Goal: Task Accomplishment & Management: Manage account settings

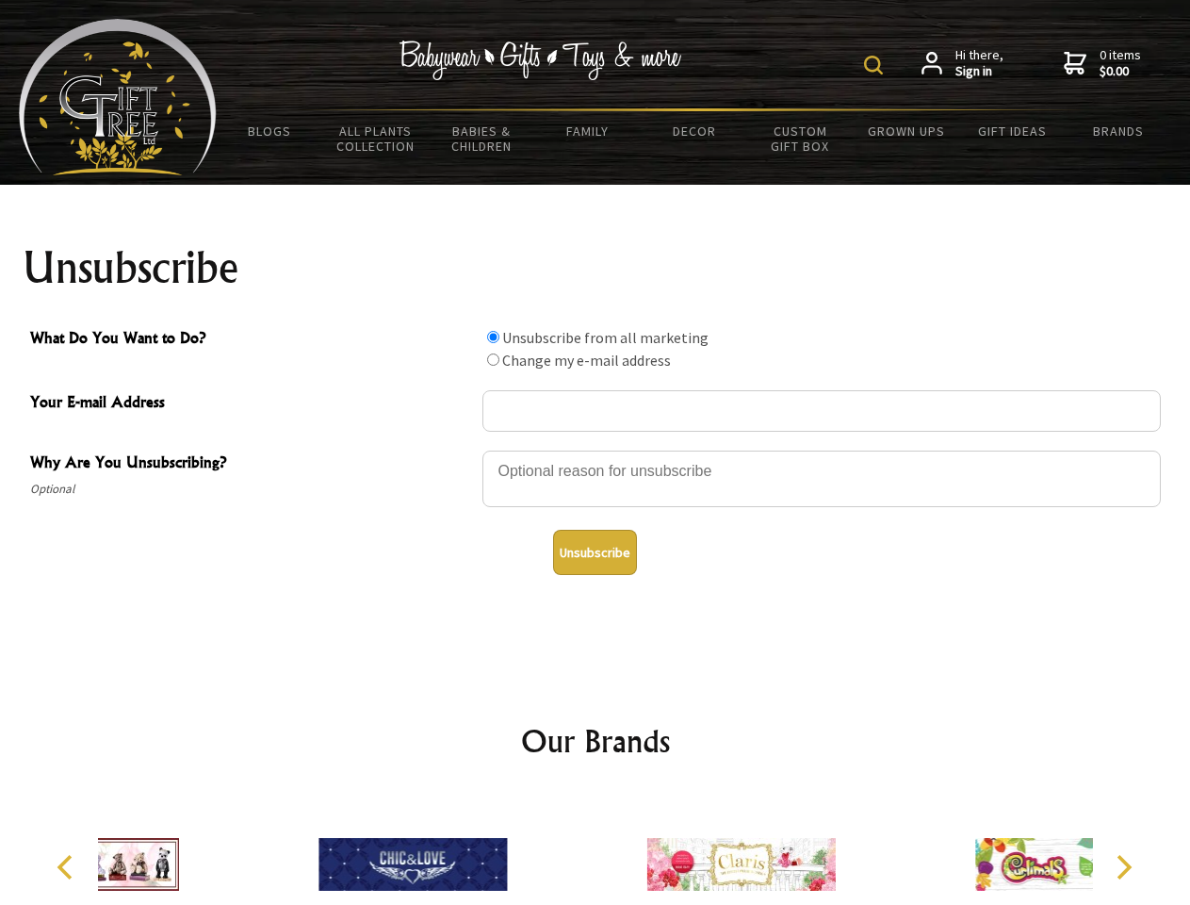
click at [876, 65] on img at bounding box center [873, 65] width 19 height 19
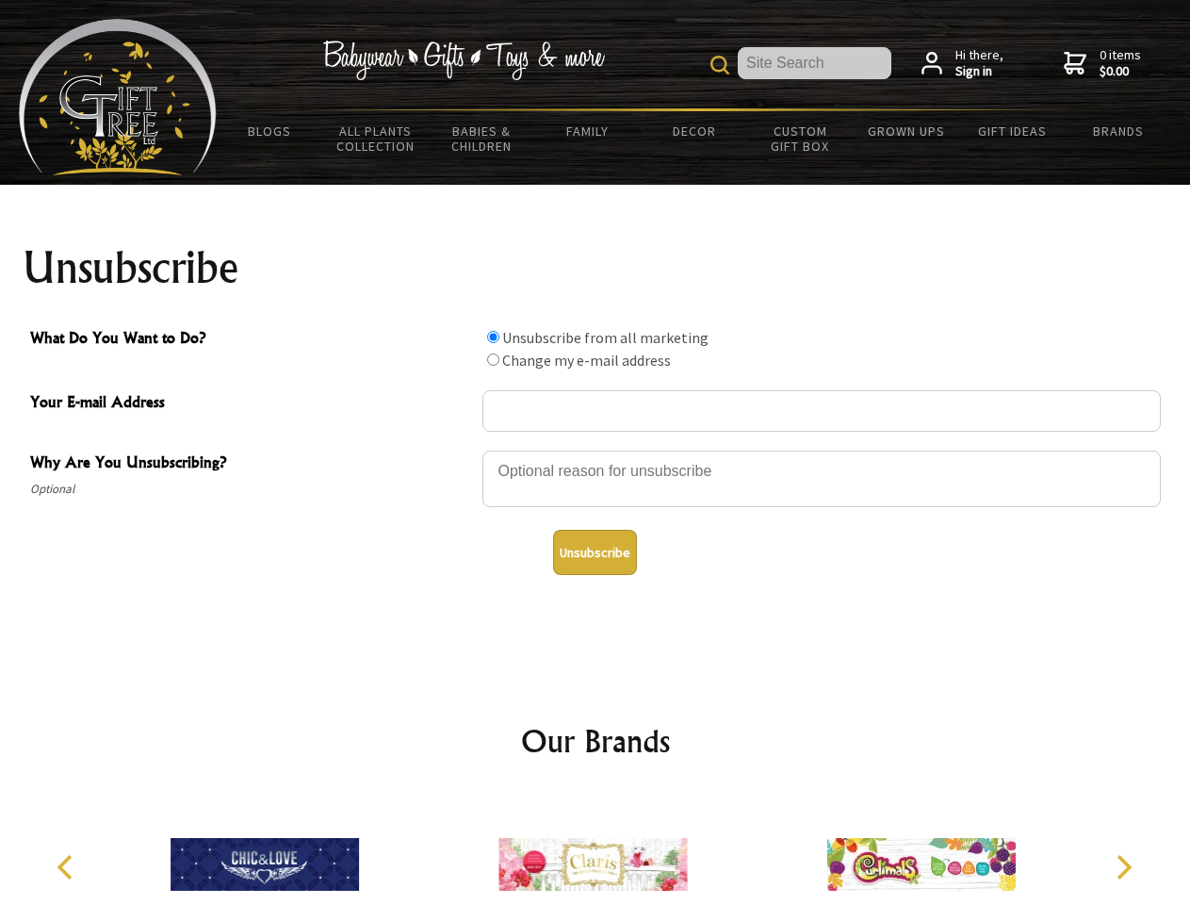
click at [596, 449] on div at bounding box center [821, 482] width 678 height 66
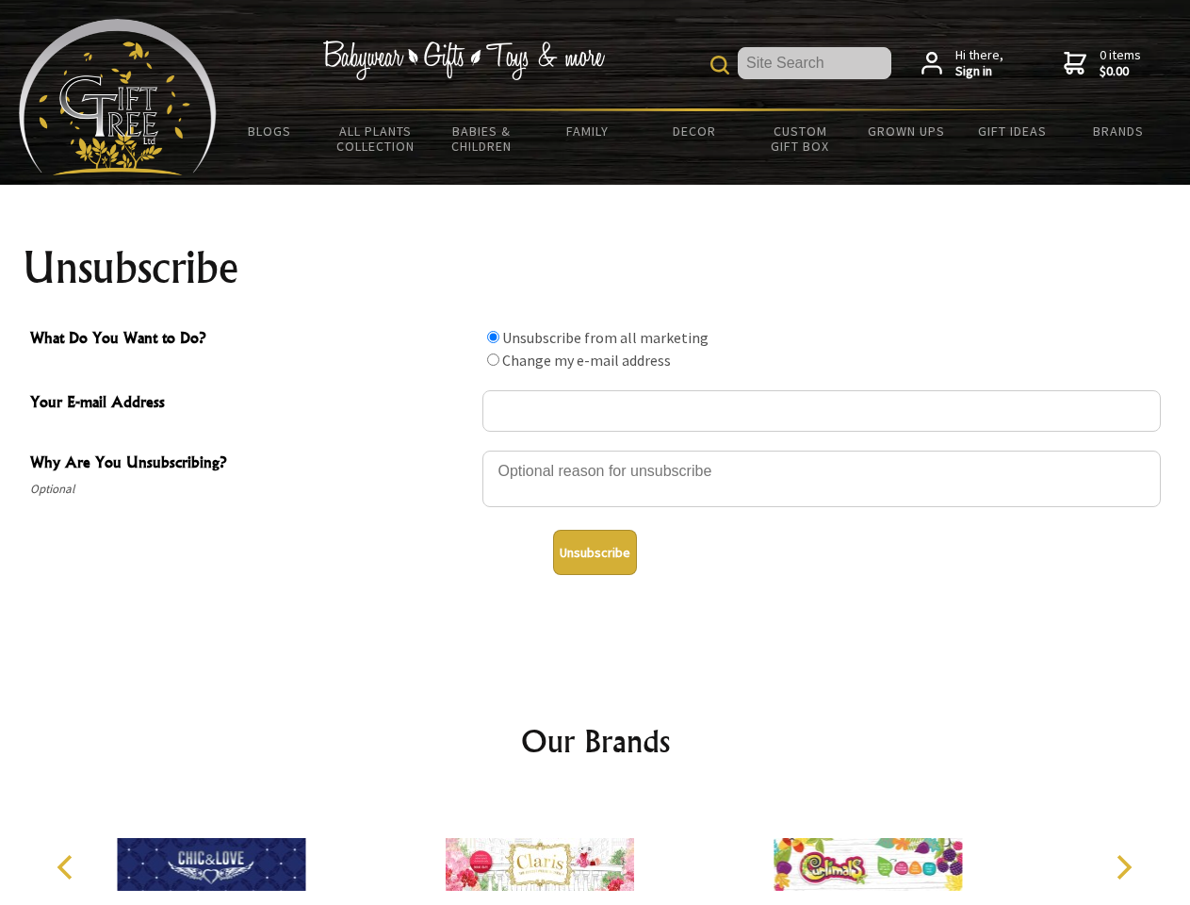
click at [493, 336] on input "What Do You Want to Do?" at bounding box center [493, 337] width 12 height 12
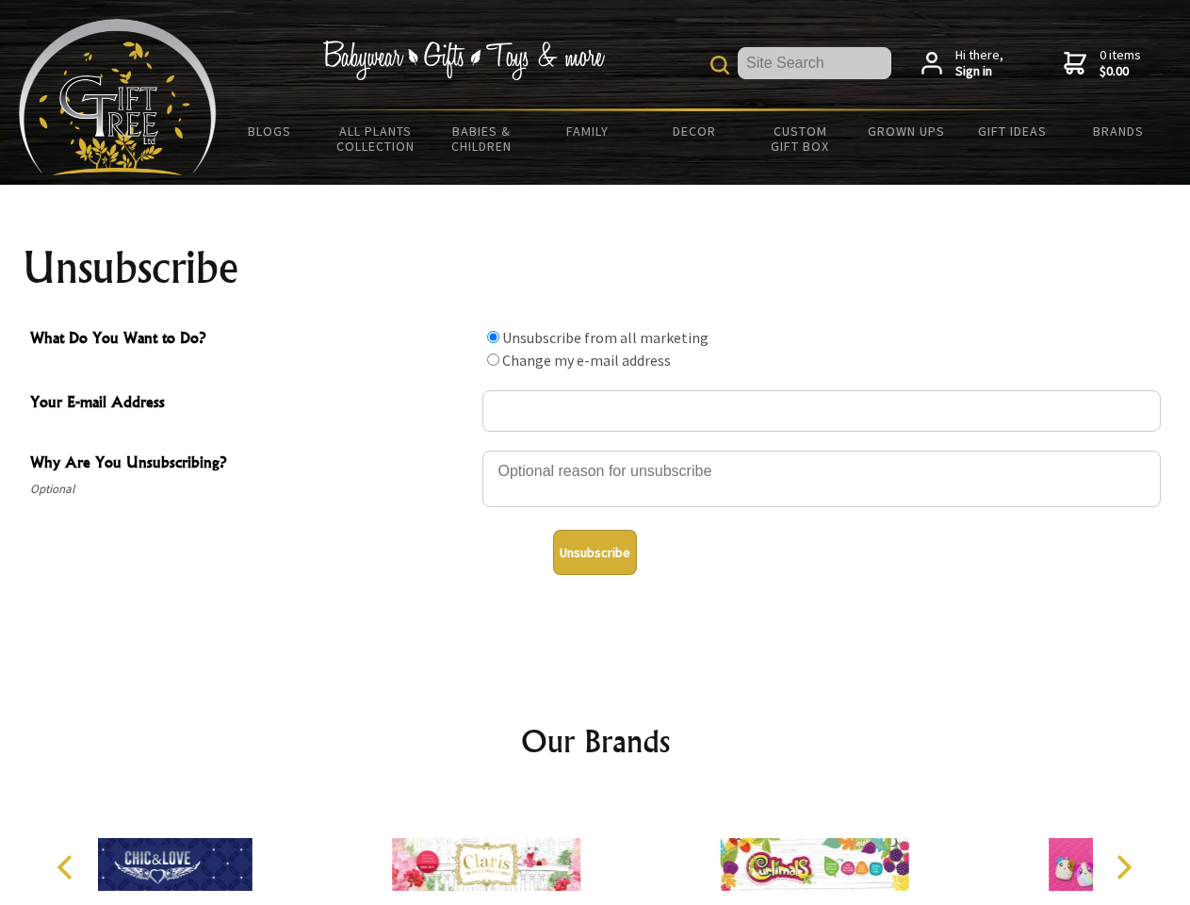
click at [493, 359] on input "What Do You Want to Do?" at bounding box center [493, 359] width 12 height 12
radio input "true"
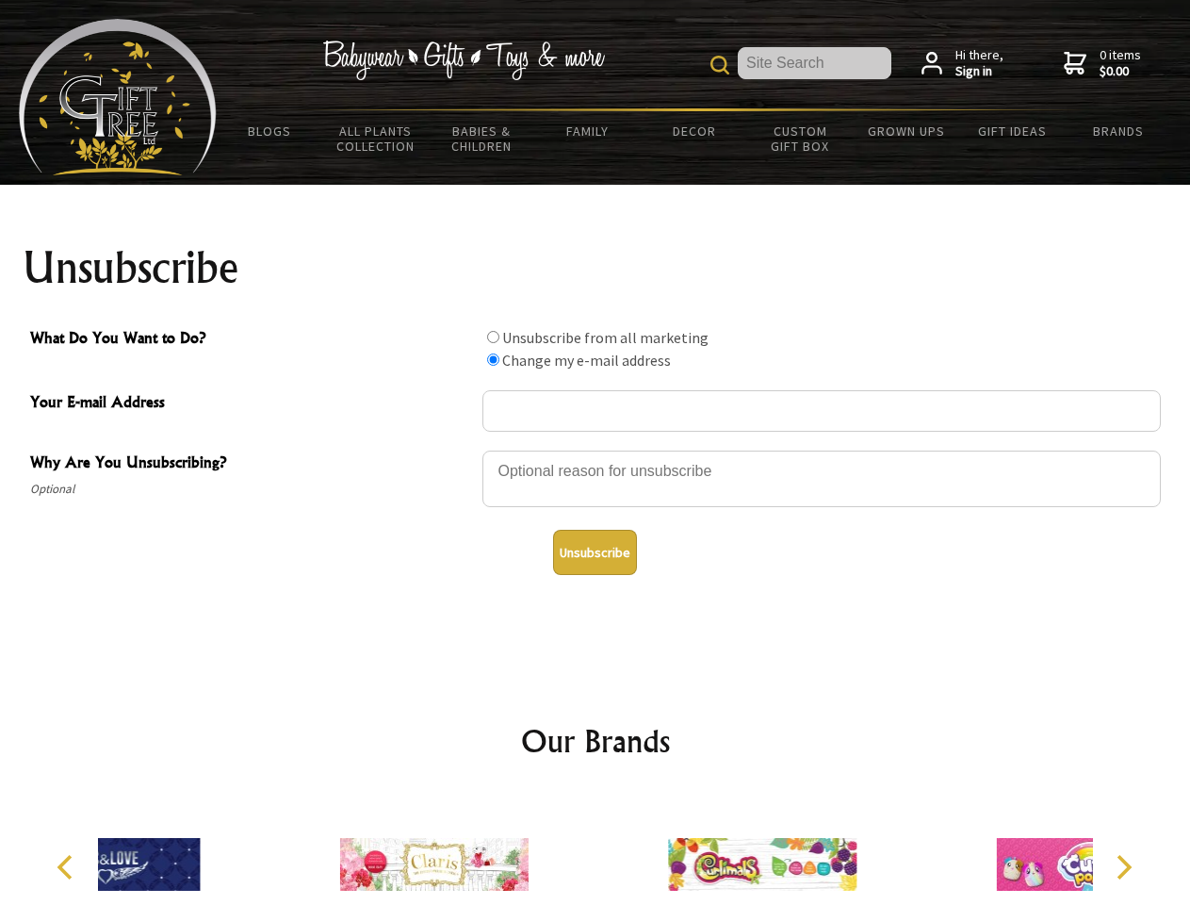
click at [595, 552] on button "Unsubscribe" at bounding box center [595, 552] width 84 height 45
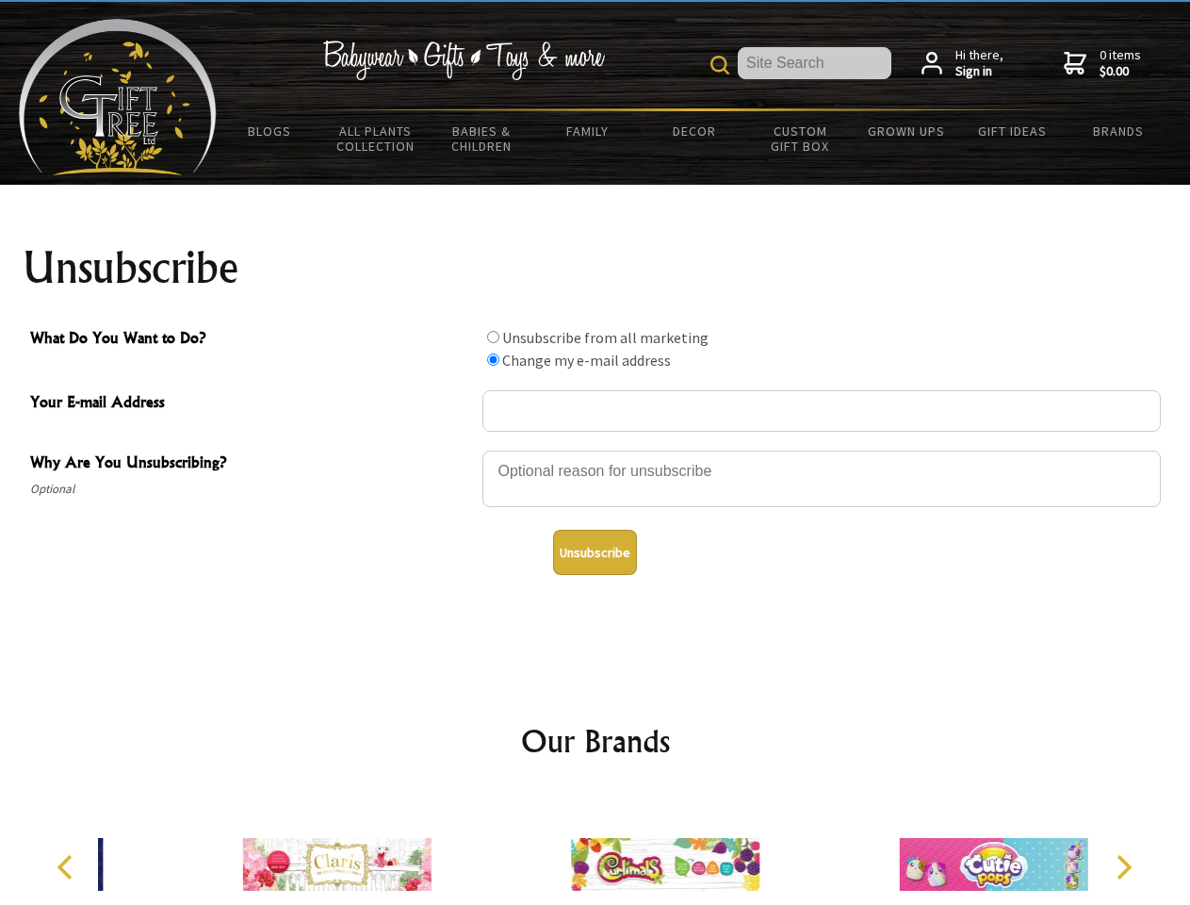
click at [596, 849] on img at bounding box center [665, 863] width 188 height 141
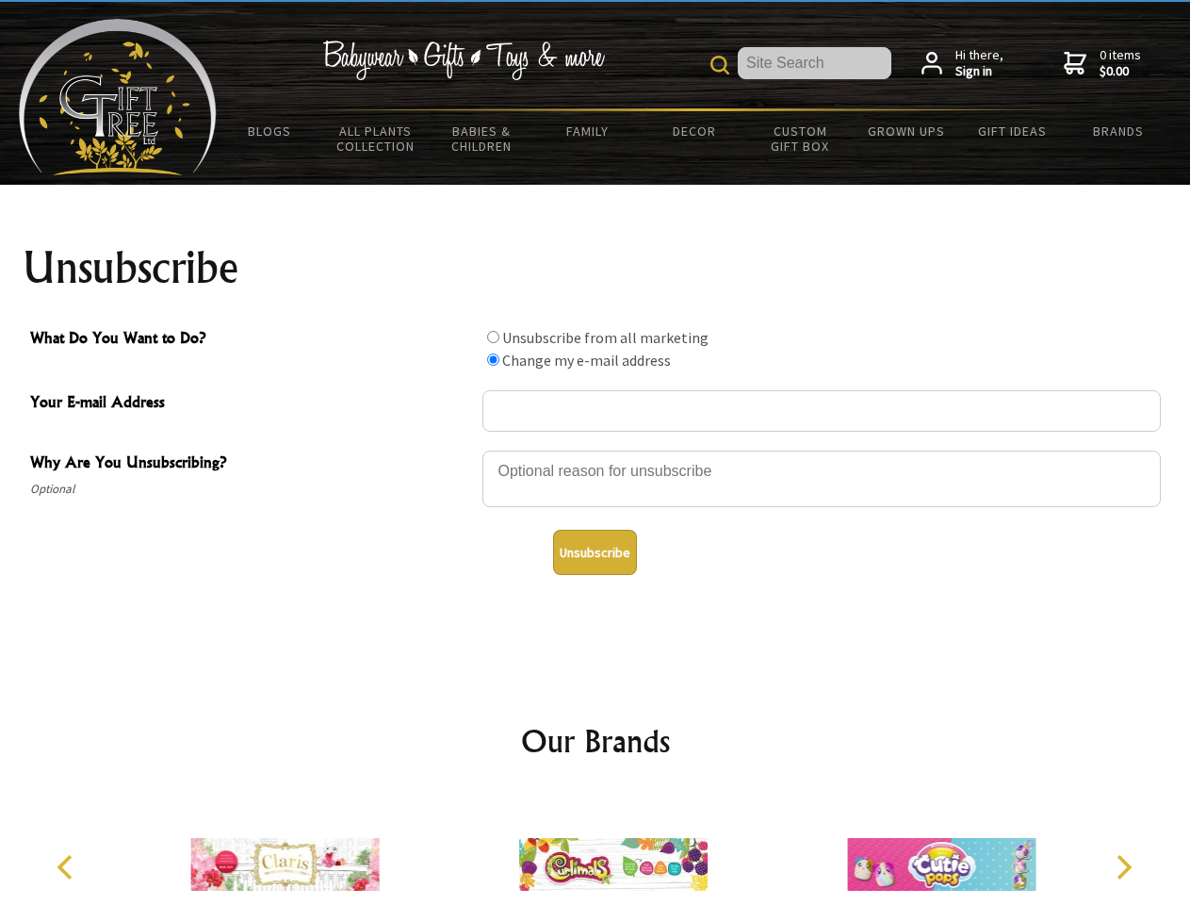
click at [68, 867] on icon "Previous" at bounding box center [67, 867] width 24 height 24
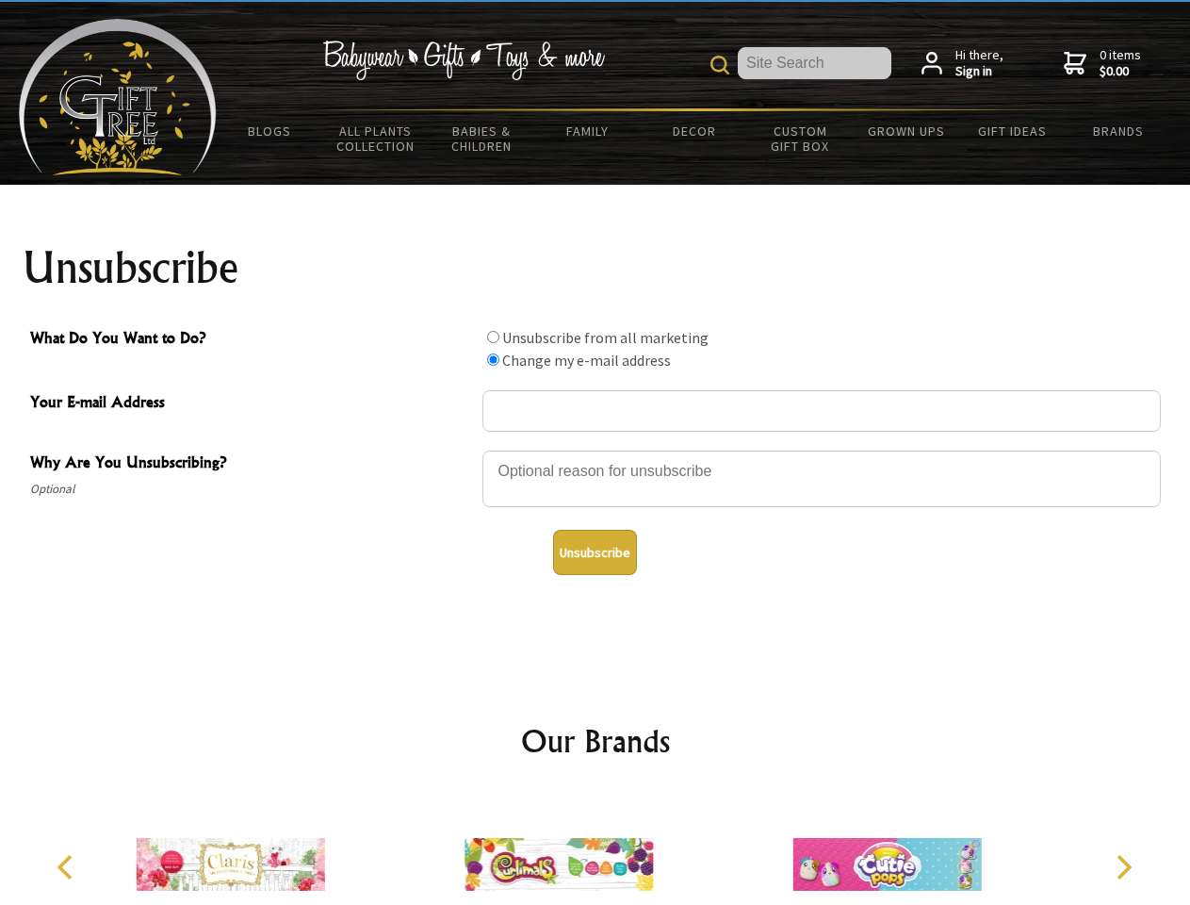
click at [1123, 867] on icon "Next" at bounding box center [1122, 867] width 24 height 24
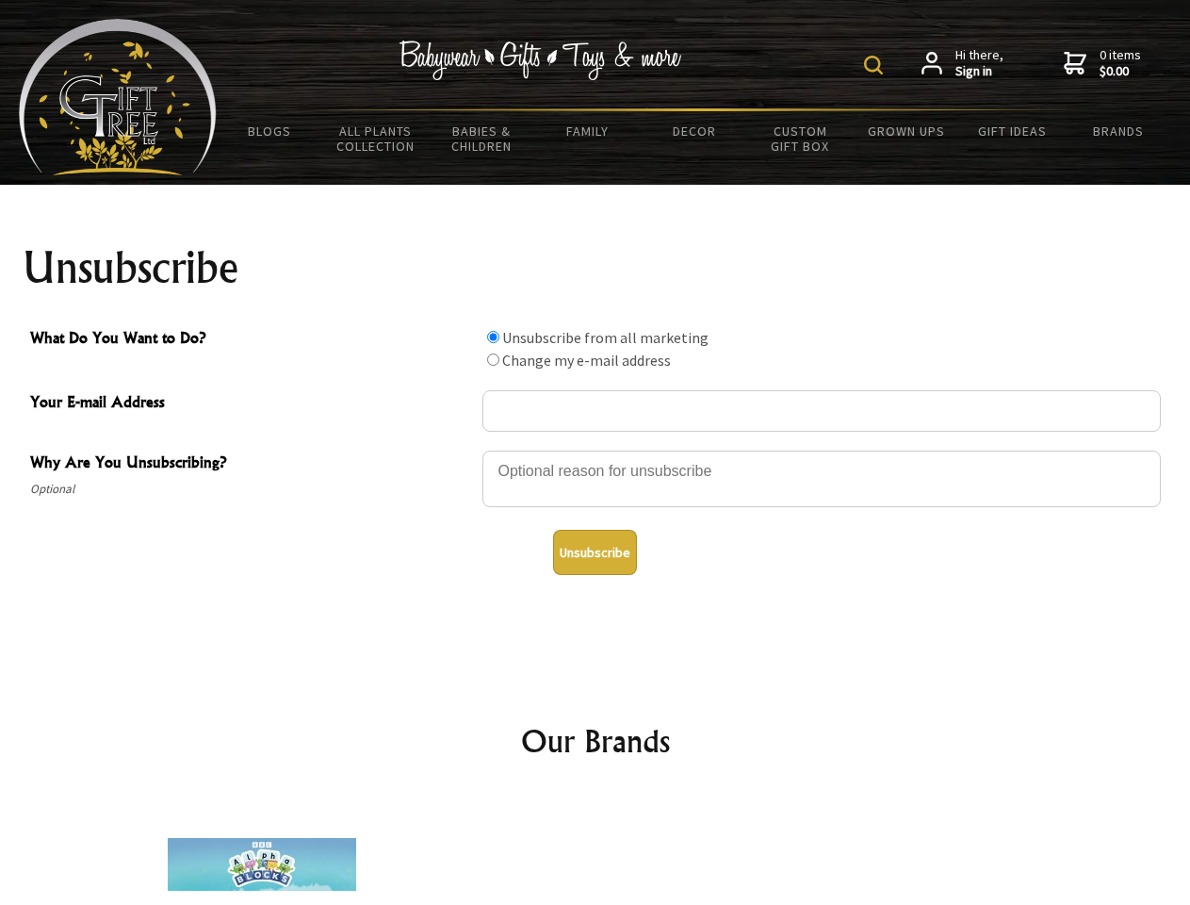
click at [876, 65] on img at bounding box center [873, 65] width 19 height 19
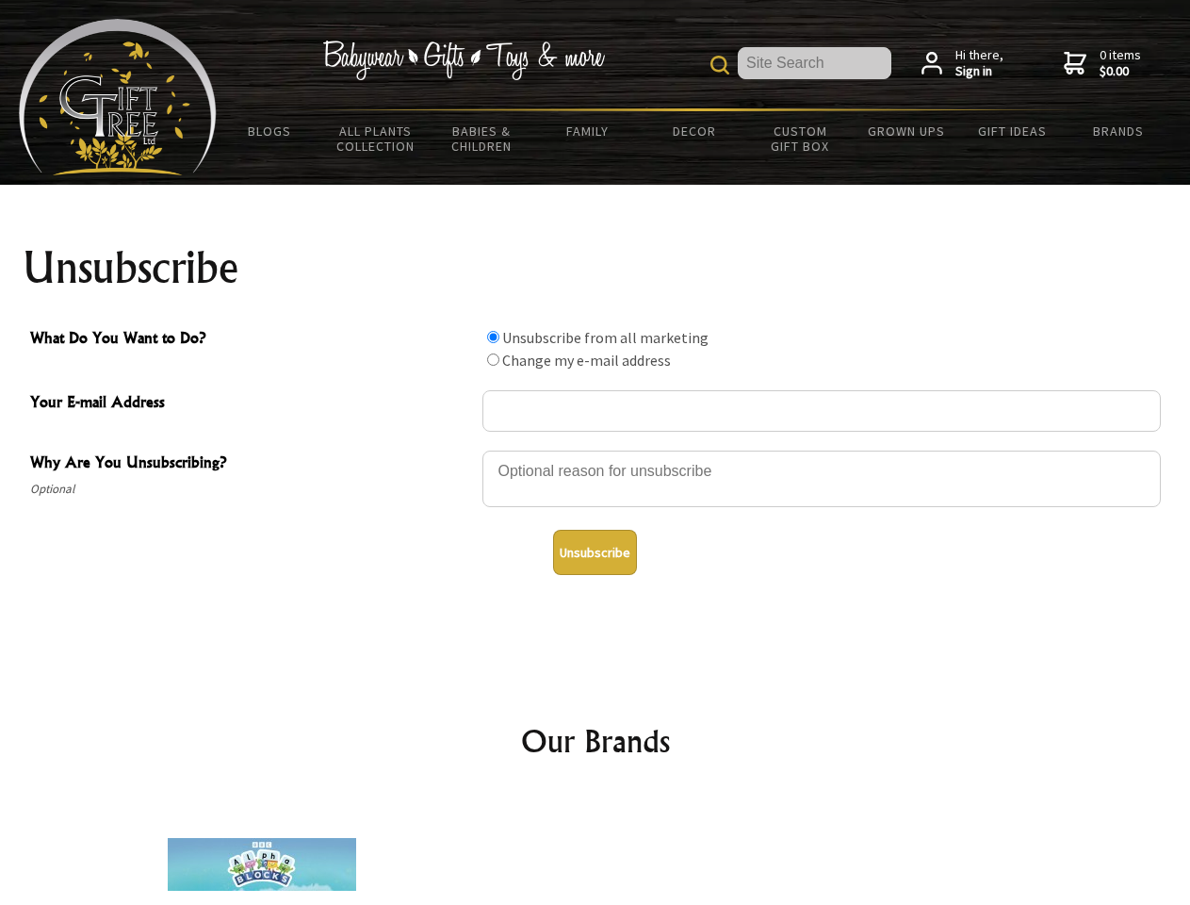
click at [596, 449] on div at bounding box center [821, 482] width 678 height 66
click at [493, 336] on input "What Do You Want to Do?" at bounding box center [493, 337] width 12 height 12
click at [493, 359] on input "What Do You Want to Do?" at bounding box center [493, 359] width 12 height 12
radio input "true"
click at [595, 552] on button "Unsubscribe" at bounding box center [595, 552] width 84 height 45
